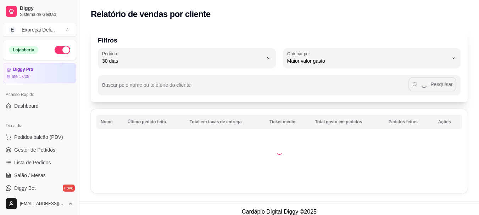
select select "30"
select select "HIGHEST_TOTAL_SPENT_WITH_ORDERS"
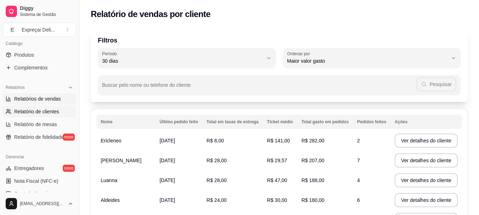
click at [49, 95] on span "Relatórios de vendas" at bounding box center [37, 98] width 47 height 7
select select "ALL"
select select "0"
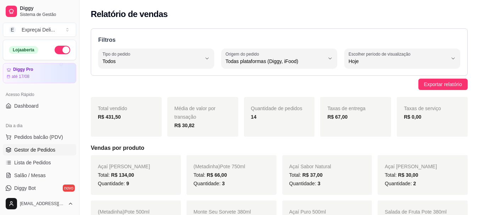
click at [38, 149] on span "Gestor de Pedidos" at bounding box center [34, 150] width 41 height 7
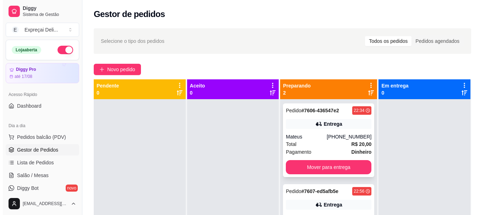
scroll to position [20, 0]
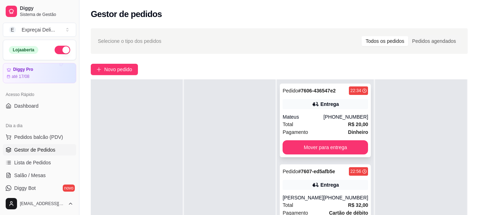
click at [326, 100] on div "Entrega" at bounding box center [325, 104] width 85 height 10
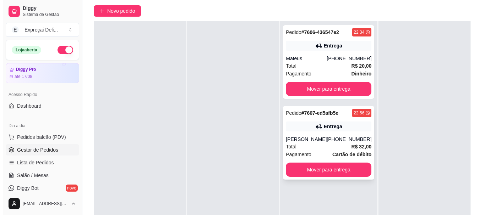
scroll to position [71, 0]
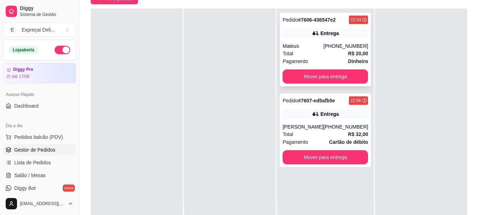
click at [308, 46] on div "Mateus" at bounding box center [303, 46] width 41 height 7
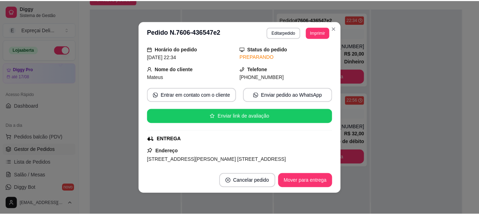
scroll to position [35, 0]
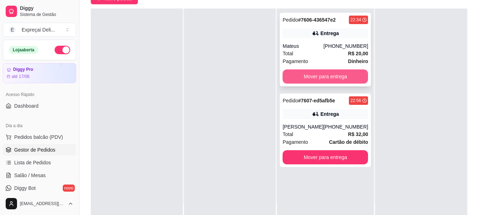
click at [342, 74] on button "Mover para entrega" at bounding box center [325, 77] width 85 height 14
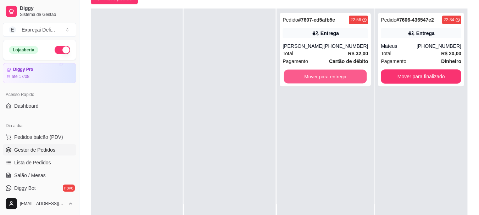
click at [342, 74] on button "Mover para entrega" at bounding box center [325, 77] width 83 height 14
